Goal: Check status: Check status

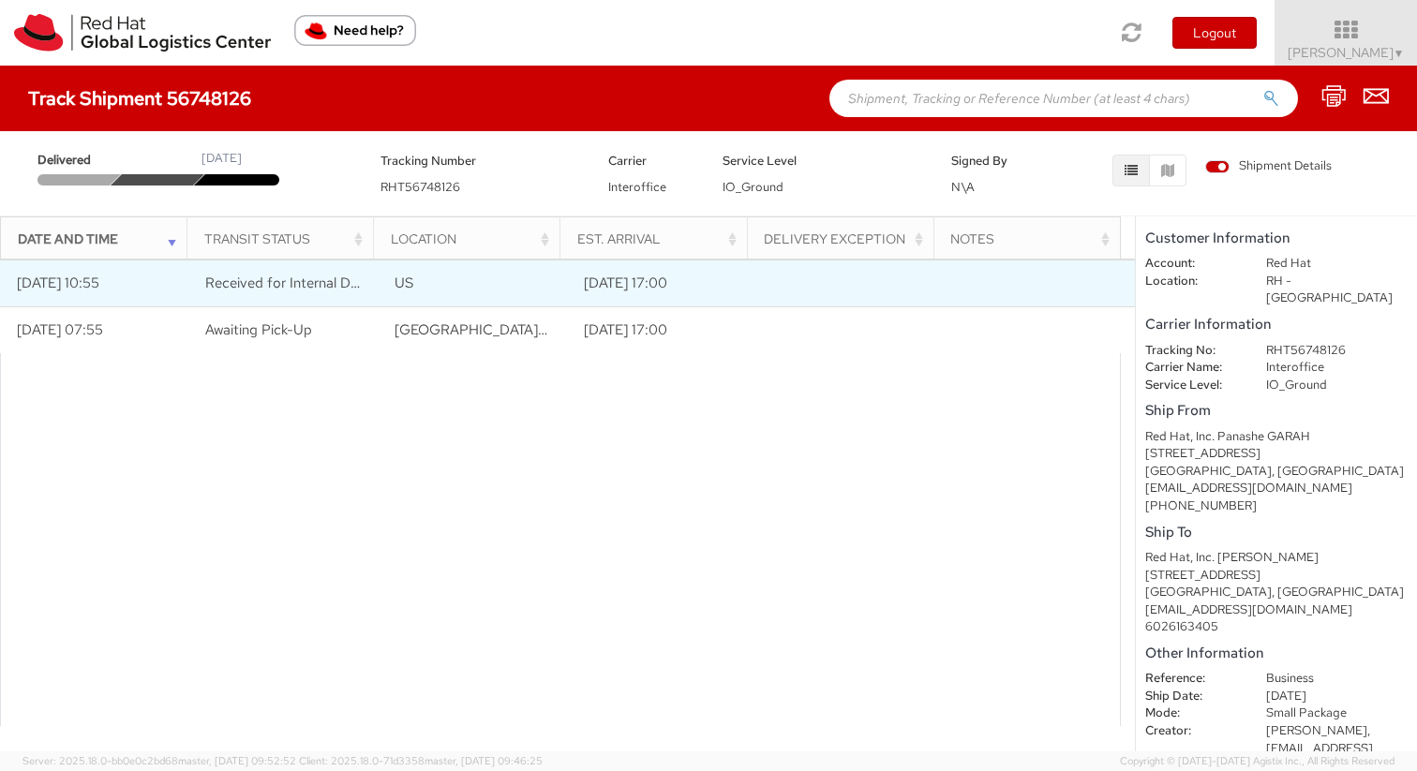
click at [283, 282] on span "Received for Internal Delivery" at bounding box center [297, 283] width 185 height 19
click at [185, 276] on td "[DATE] 10:55" at bounding box center [94, 283] width 189 height 47
click at [132, 274] on td "[DATE] 10:55" at bounding box center [94, 283] width 189 height 47
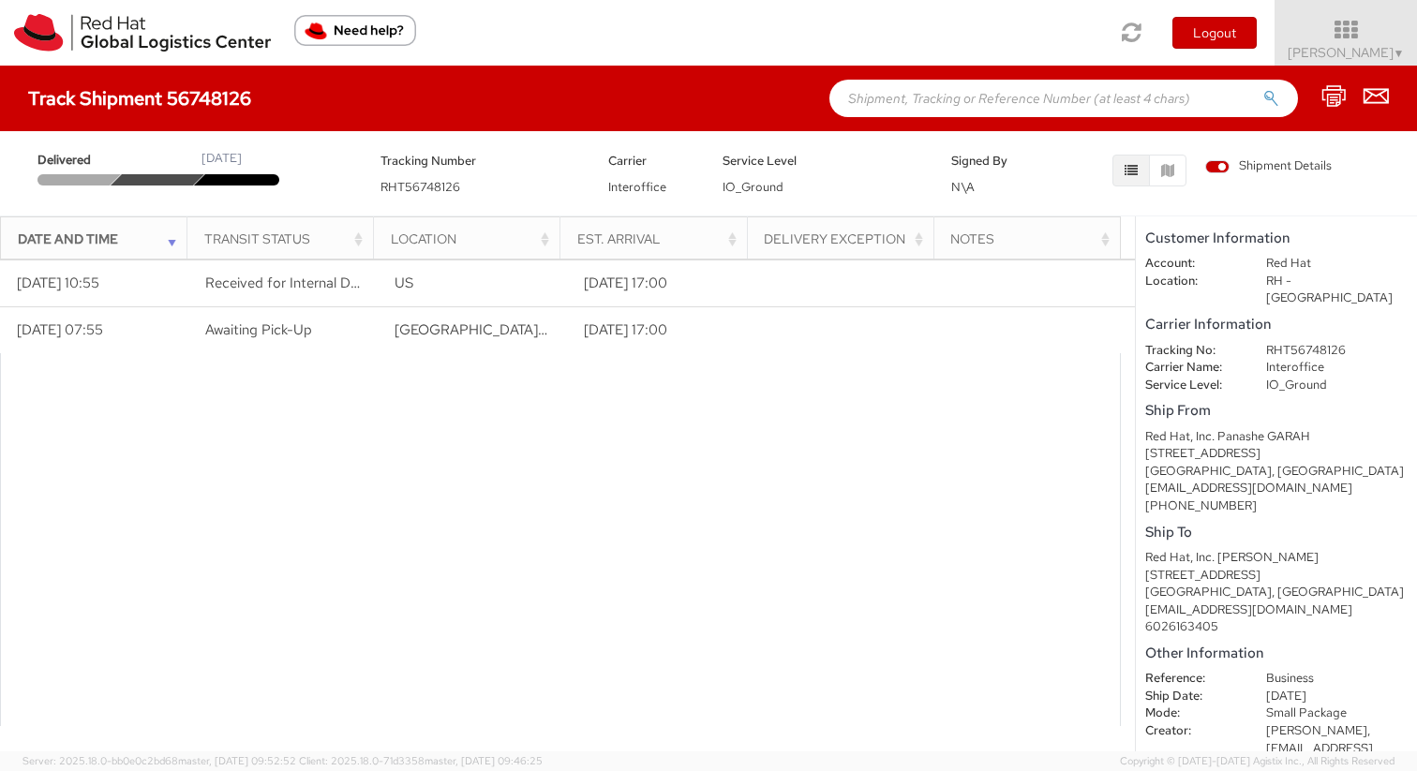
scroll to position [24, 0]
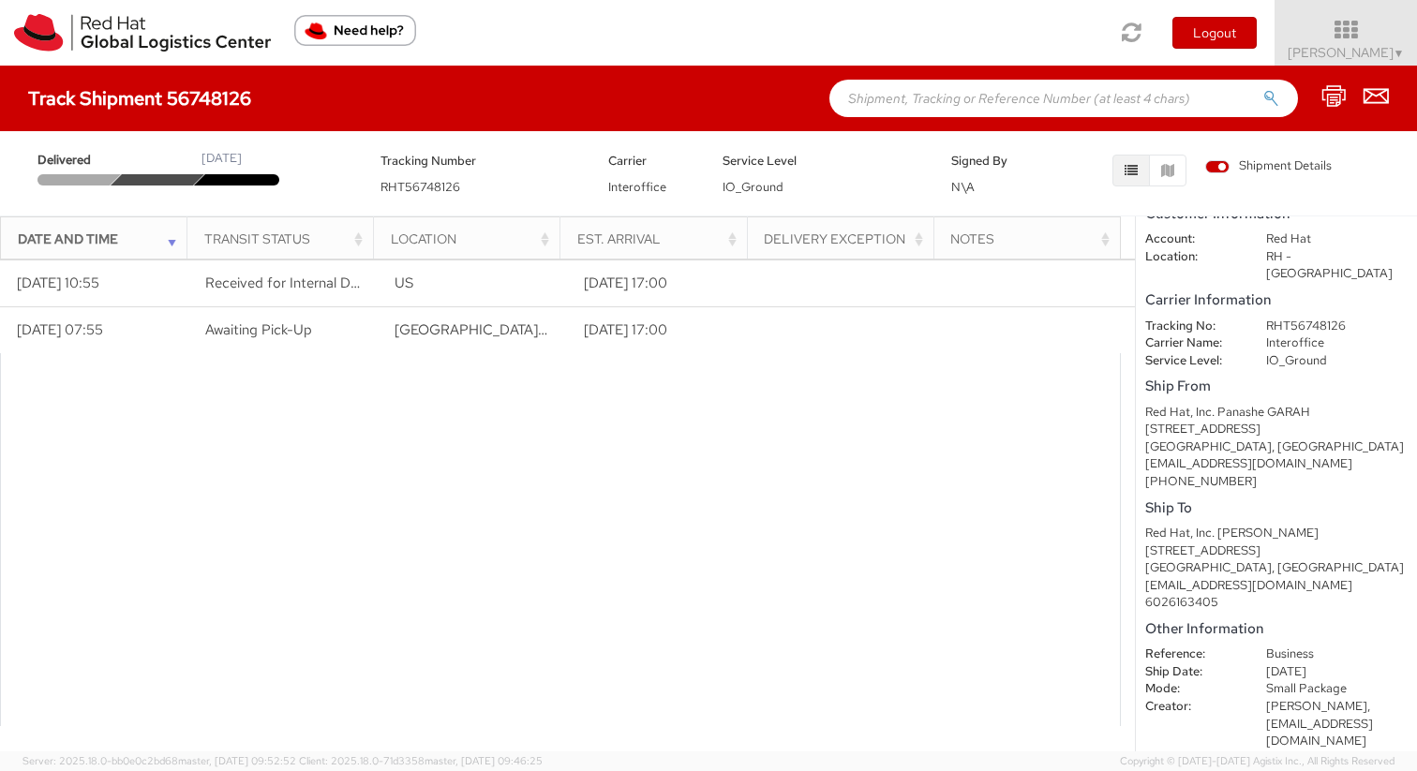
click at [84, 157] on span "Delivered" at bounding box center [77, 161] width 81 height 18
click at [441, 185] on span "RHT56748126" at bounding box center [421, 187] width 80 height 16
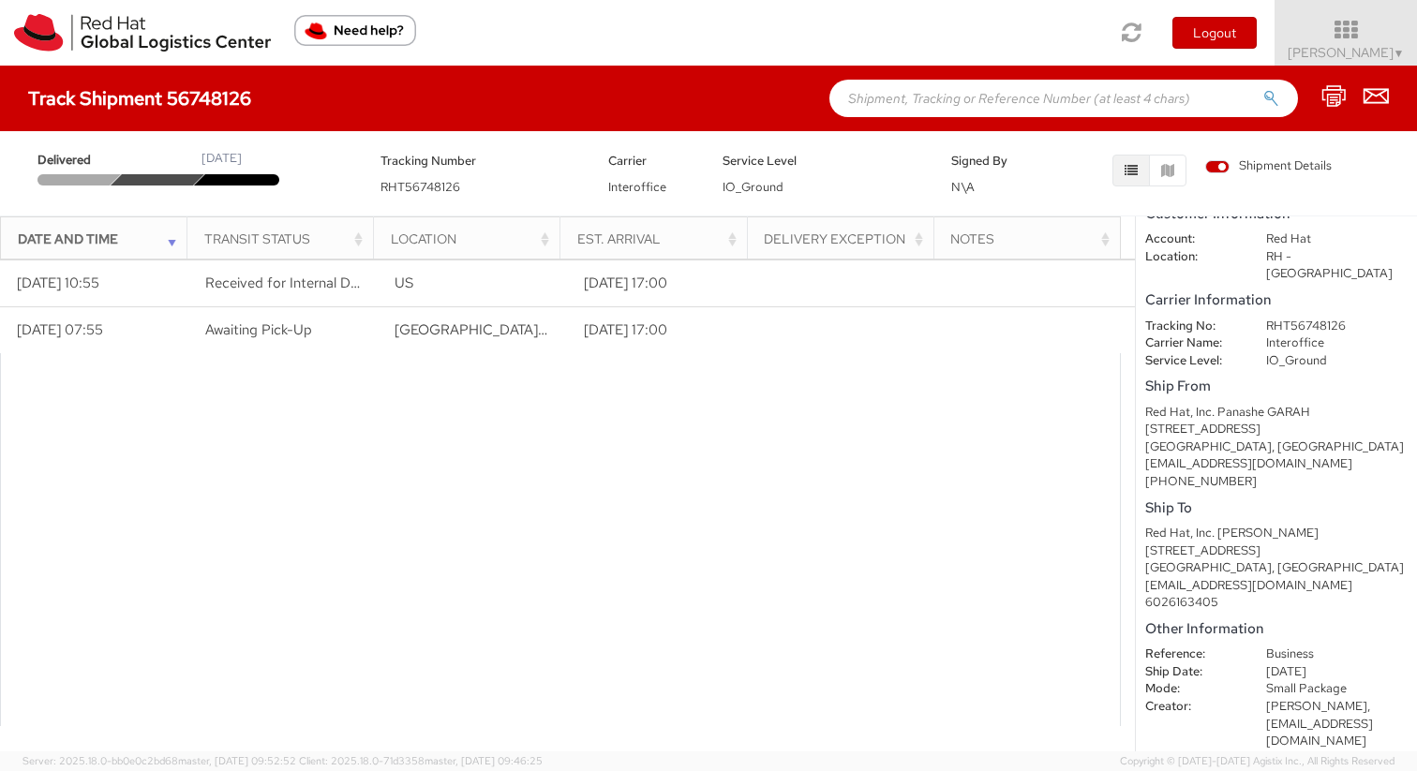
click at [757, 421] on div at bounding box center [560, 539] width 1121 height 373
